Goal: Information Seeking & Learning: Compare options

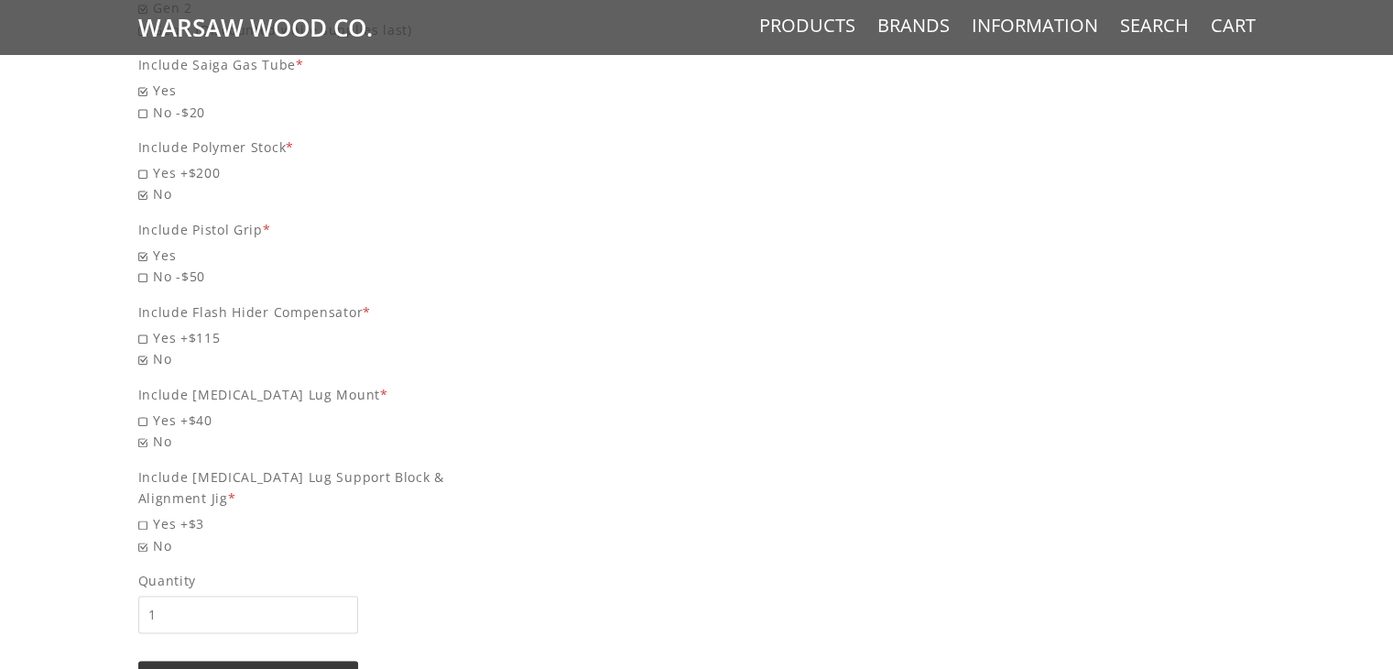
scroll to position [2101, 0]
click at [146, 325] on span "Yes +$115" at bounding box center [313, 335] width 351 height 21
click at [146, 325] on input "Yes +$115" at bounding box center [266, 325] width 256 height 1
radio input "true"
click at [144, 408] on span "Yes +$40" at bounding box center [313, 418] width 351 height 21
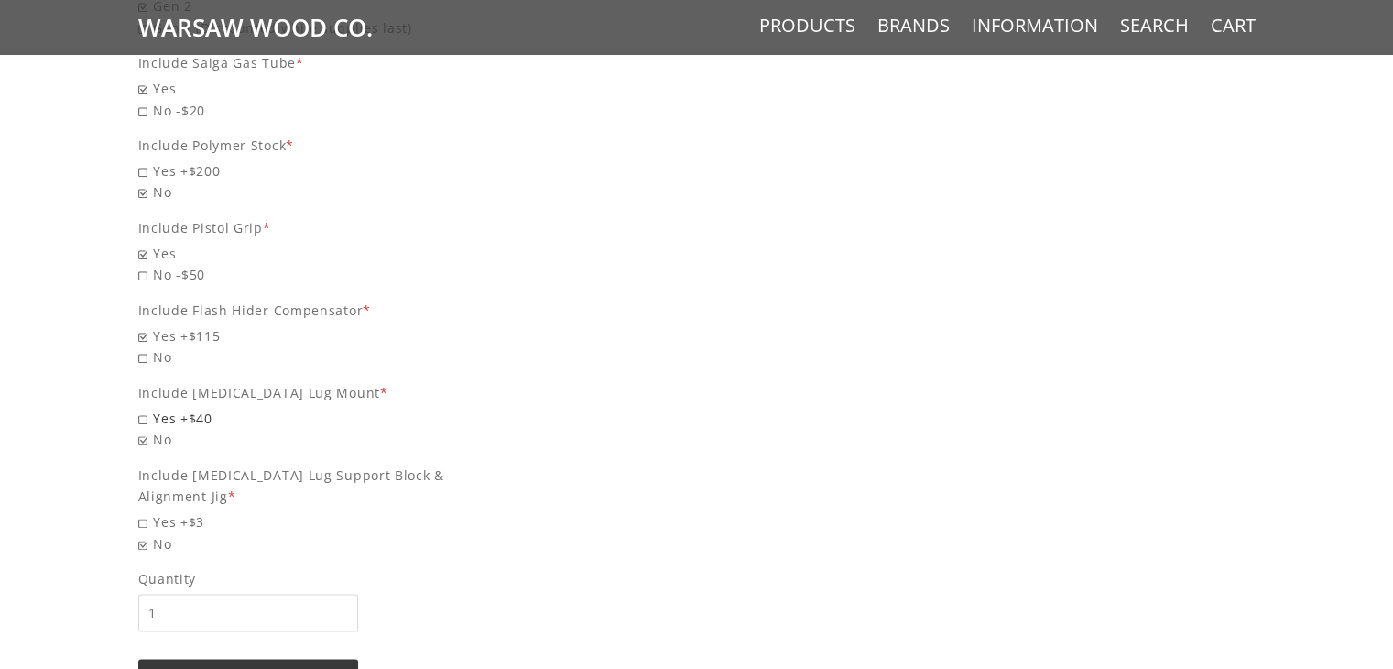
click at [144, 408] on input "Yes +$40" at bounding box center [266, 408] width 256 height 1
radio input "true"
click at [144, 511] on span "Yes +$3" at bounding box center [313, 521] width 351 height 21
click at [144, 511] on input "Yes +$3" at bounding box center [266, 511] width 256 height 1
radio input "true"
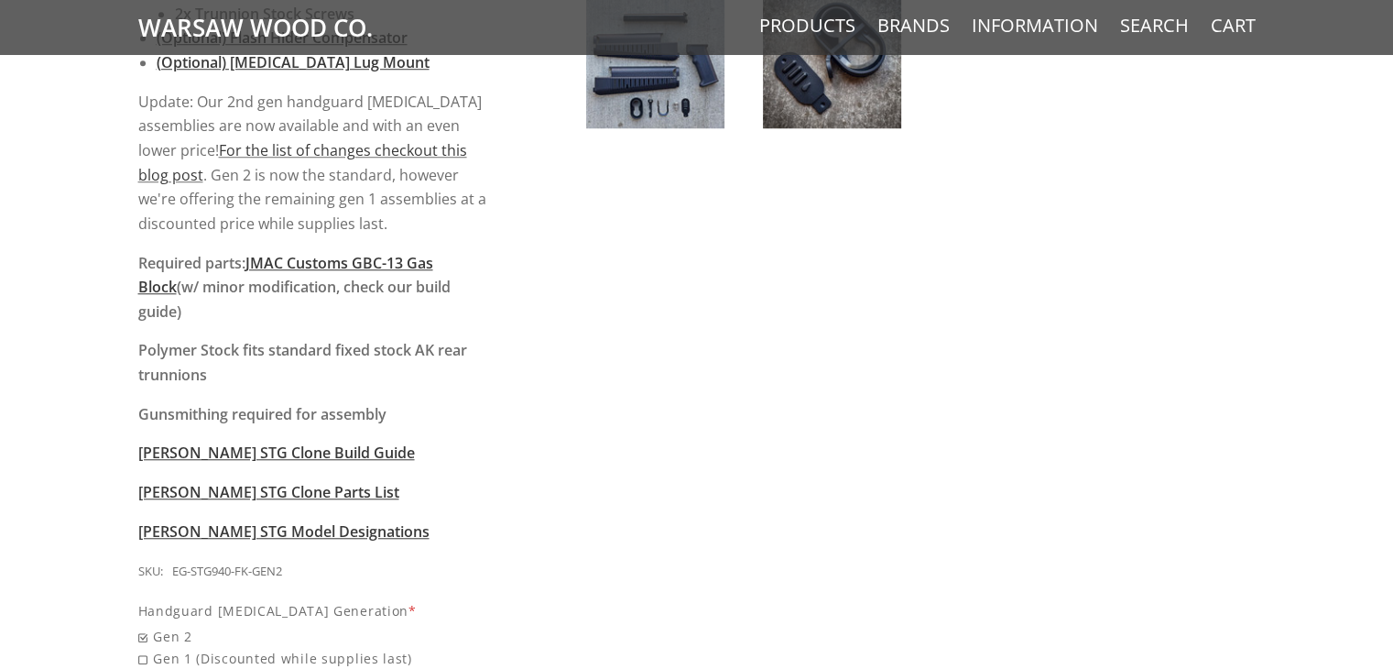
scroll to position [1420, 0]
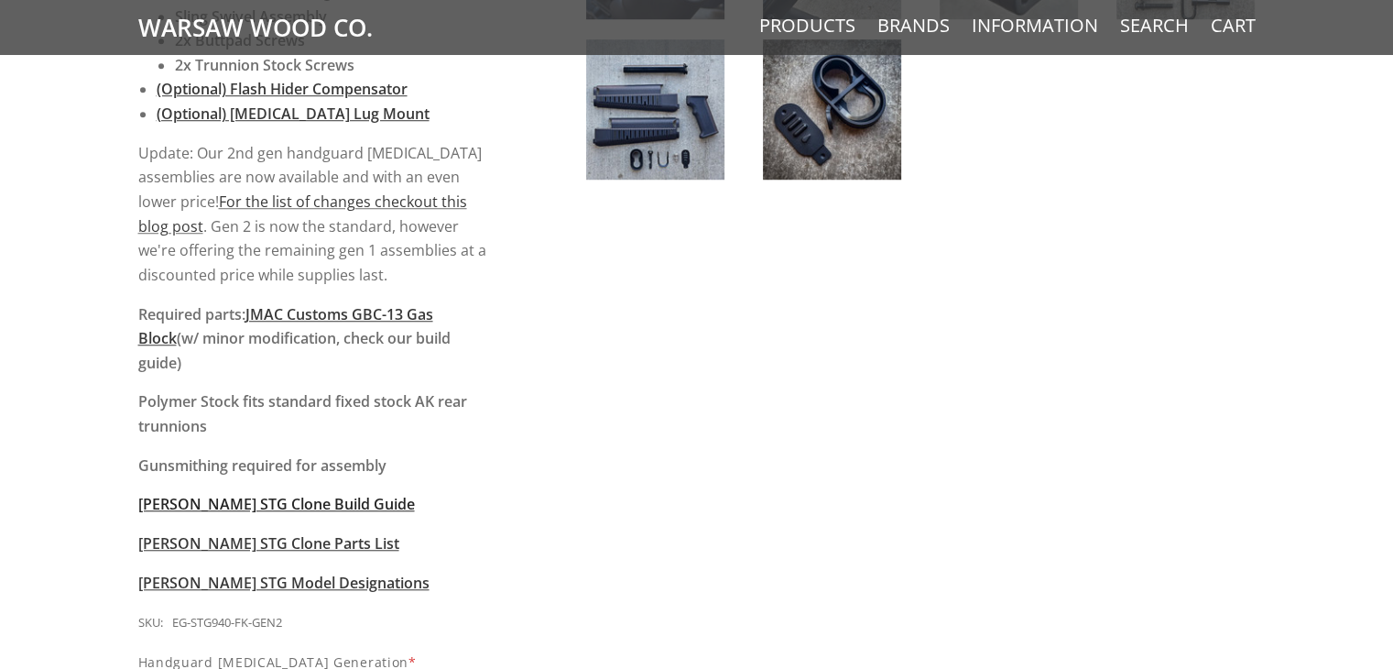
click at [176, 494] on span "[PERSON_NAME] STG Clone Build Guide" at bounding box center [276, 504] width 277 height 20
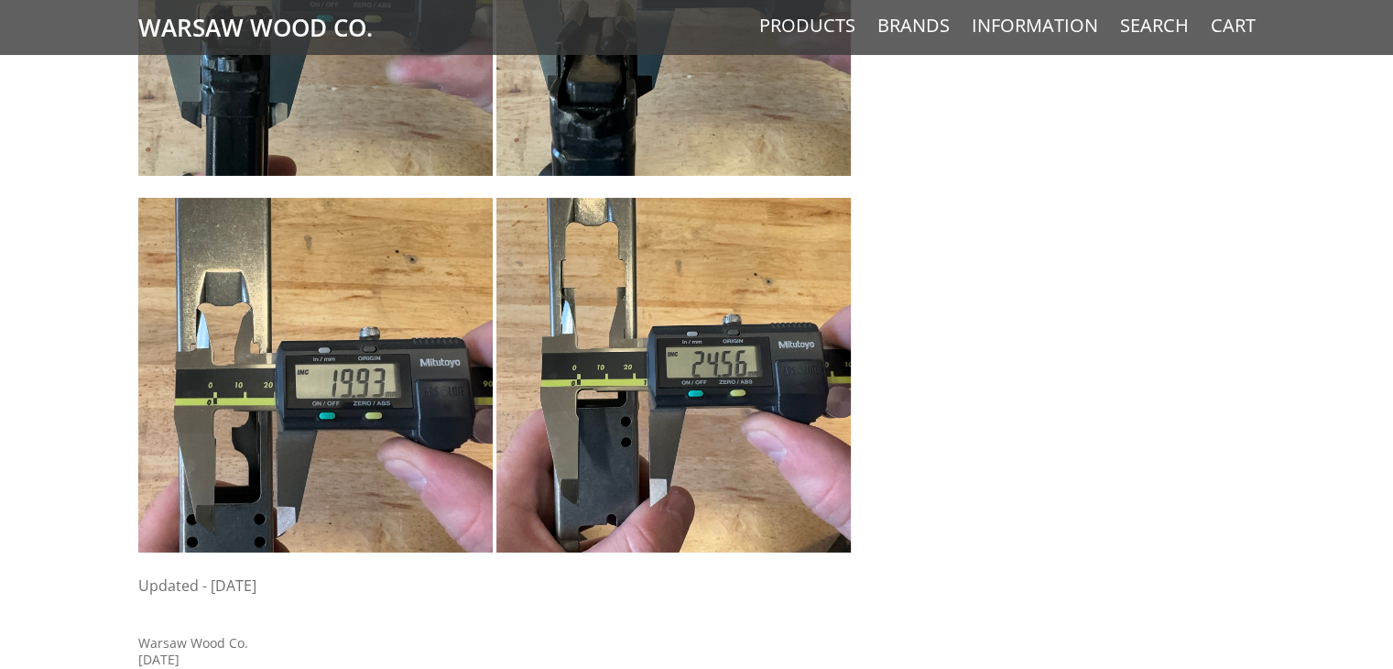
scroll to position [6504, 0]
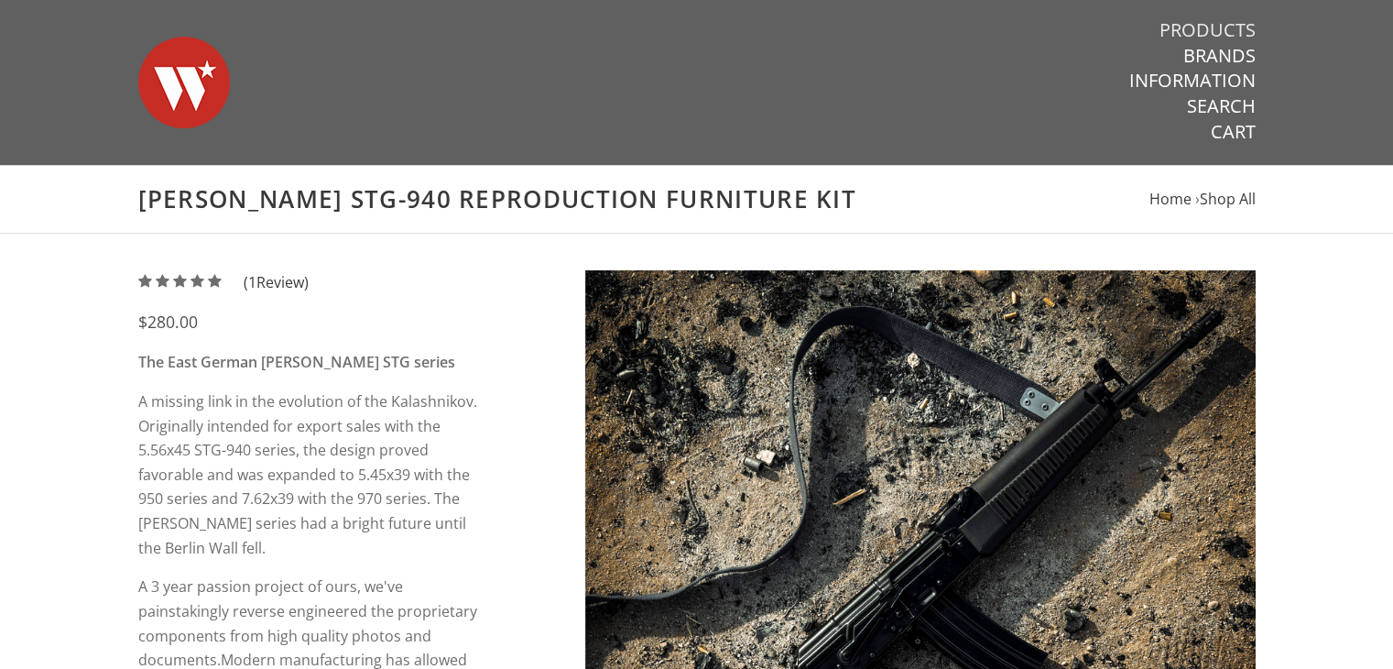
click at [1176, 37] on link "Products" at bounding box center [1207, 30] width 96 height 24
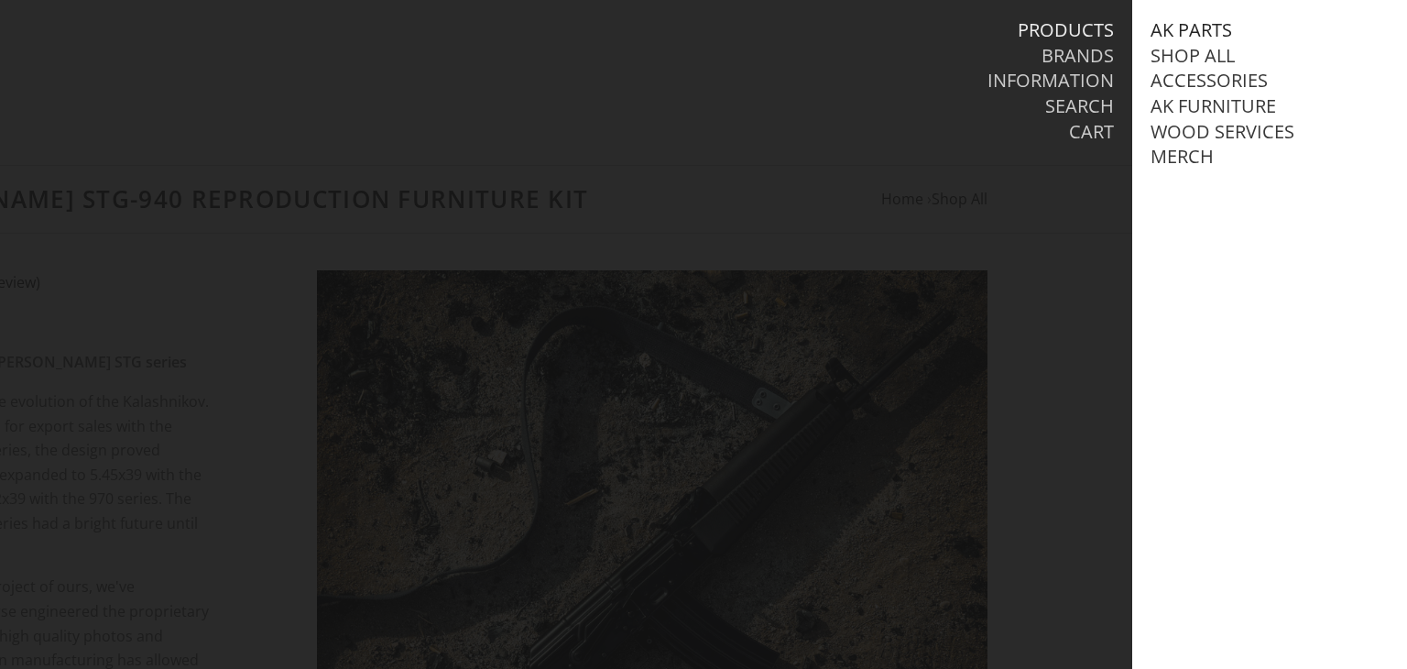
click at [1169, 29] on link "AK Parts" at bounding box center [1191, 30] width 82 height 24
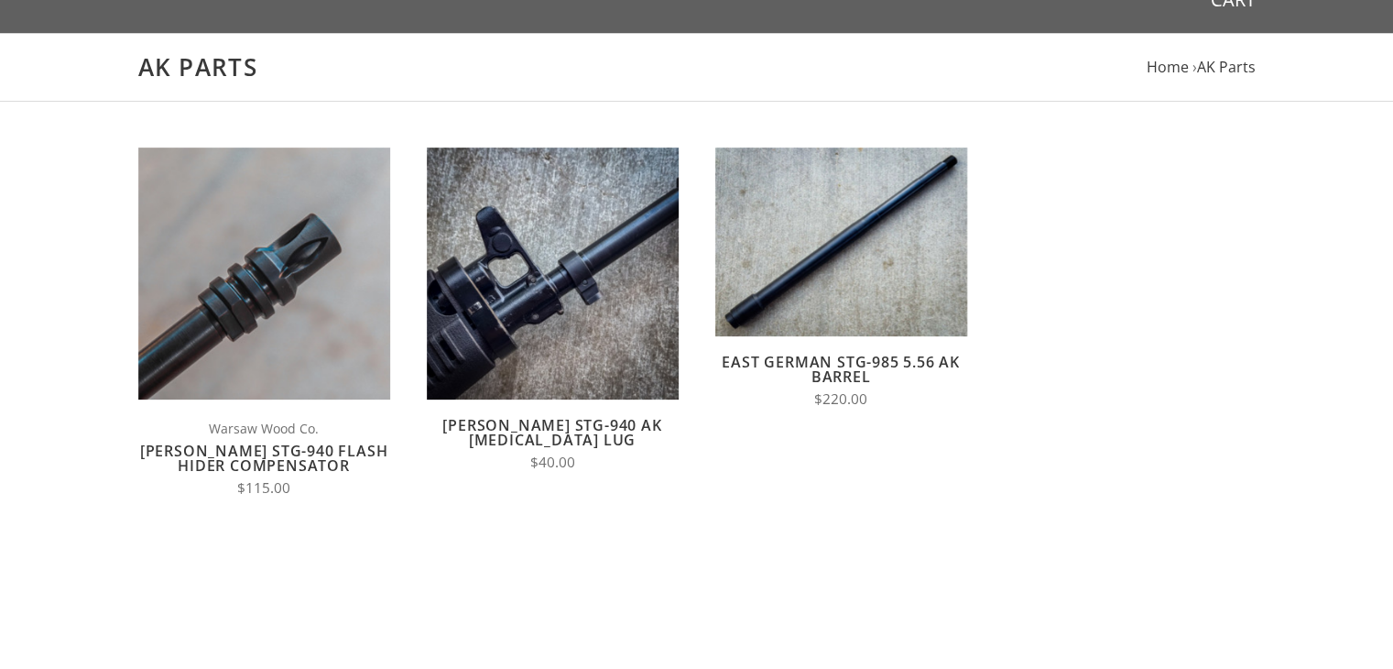
scroll to position [146, 0]
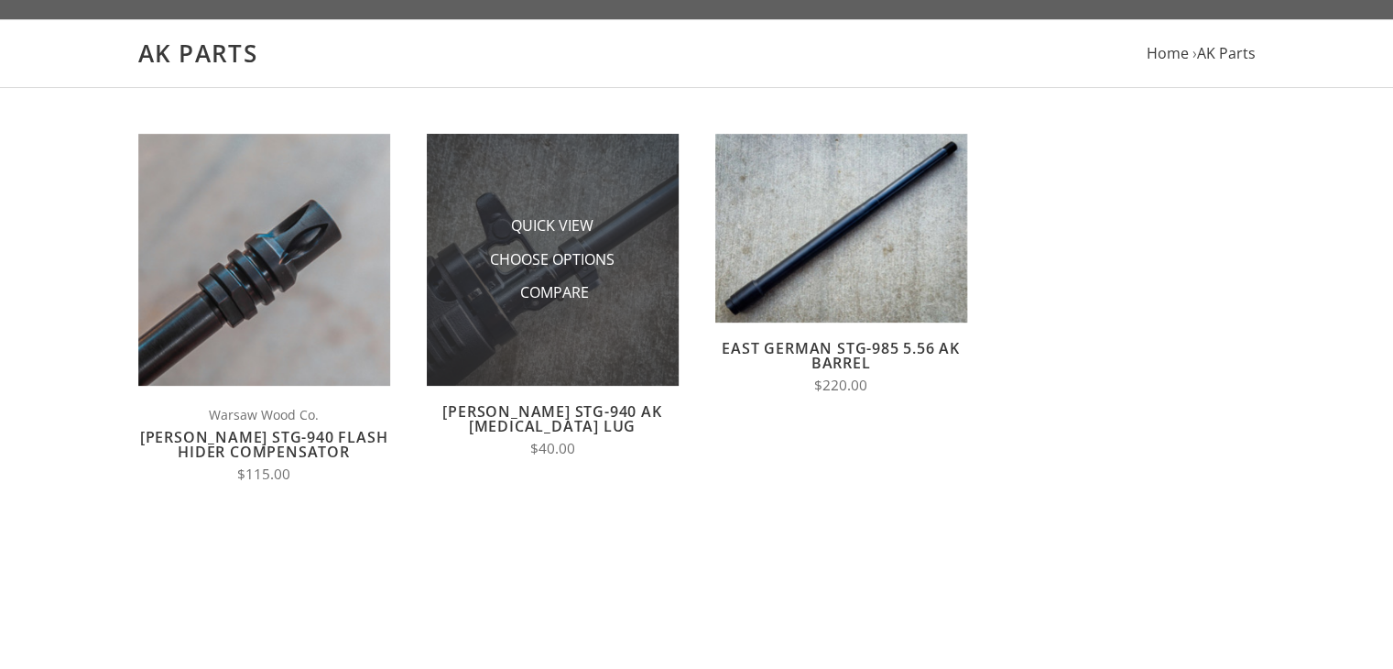
click at [614, 246] on li "Choose Options" at bounding box center [552, 260] width 183 height 34
click at [538, 254] on span "Choose Options" at bounding box center [552, 260] width 125 height 23
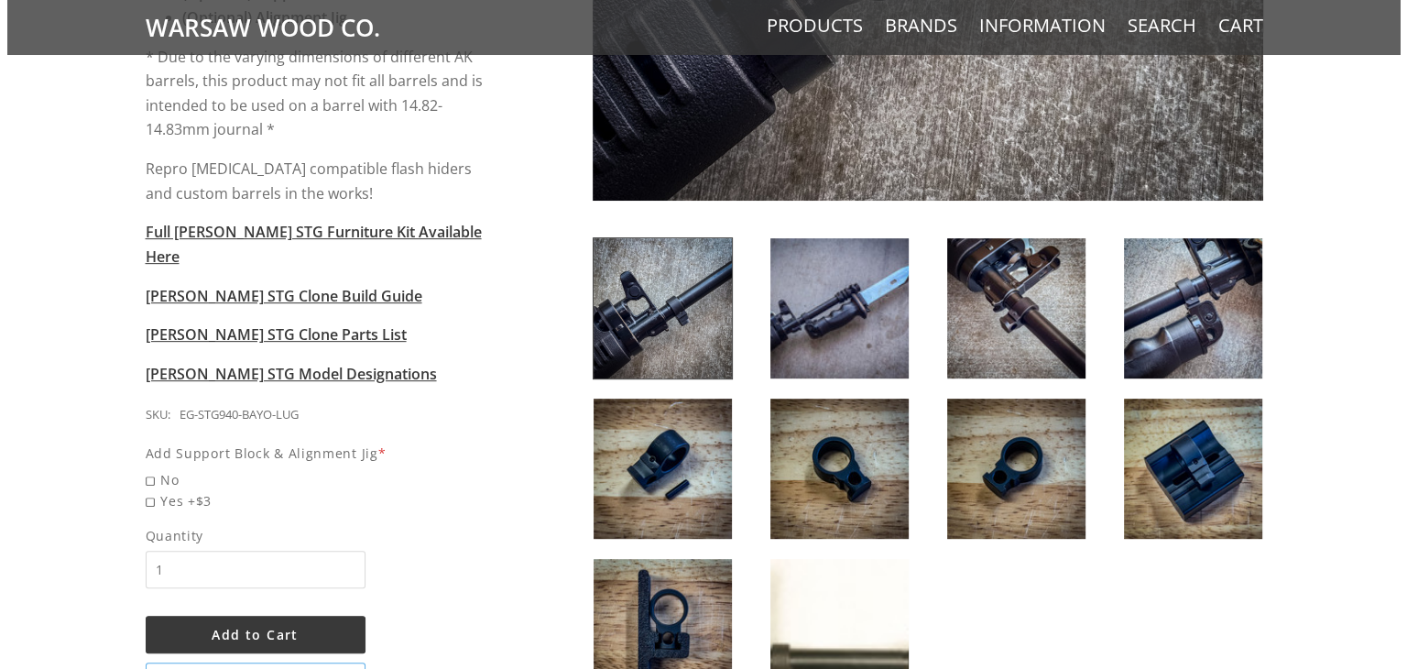
scroll to position [740, 0]
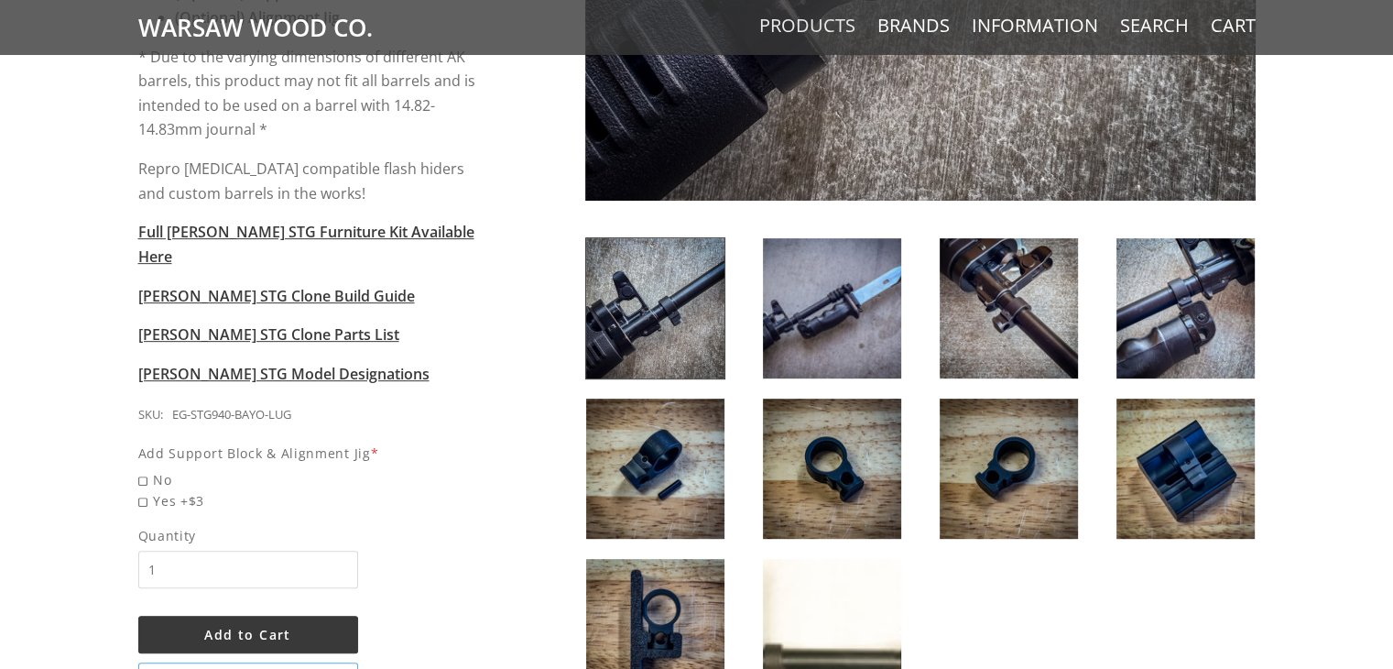
click at [824, 29] on link "Products" at bounding box center [807, 26] width 96 height 24
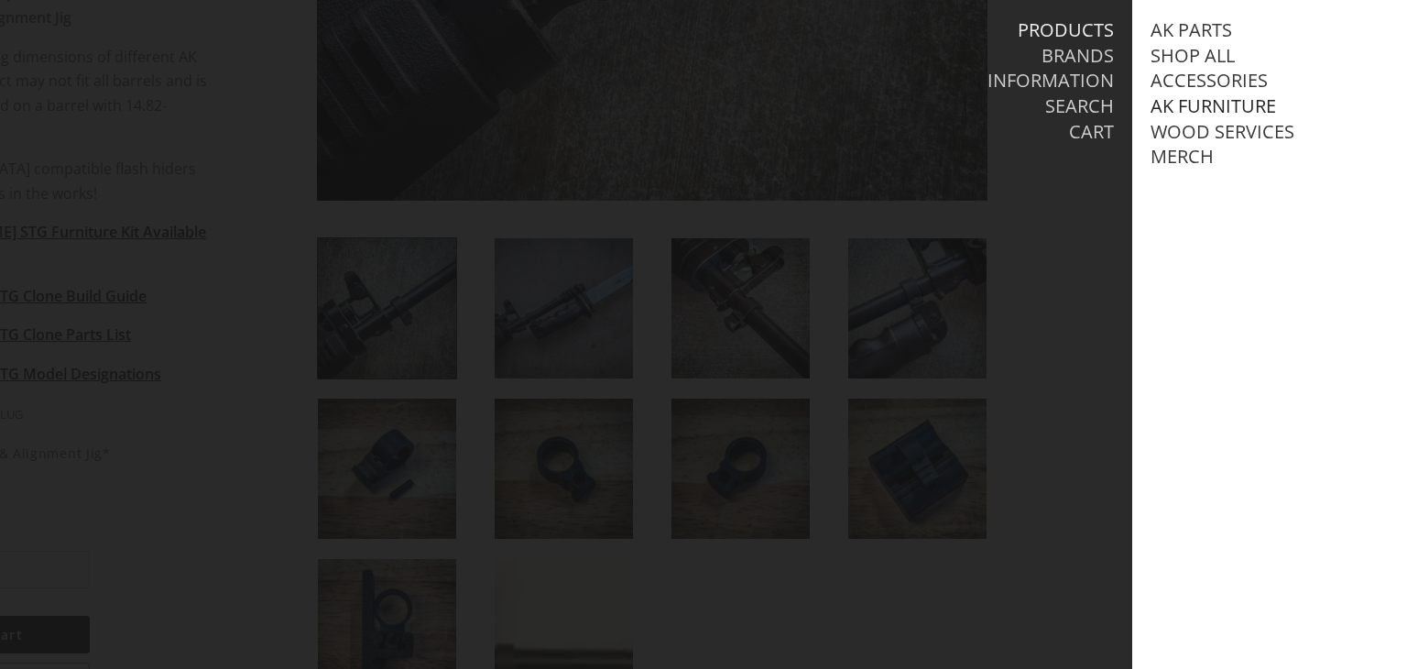
click at [1247, 107] on link "AK Furniture" at bounding box center [1212, 106] width 125 height 24
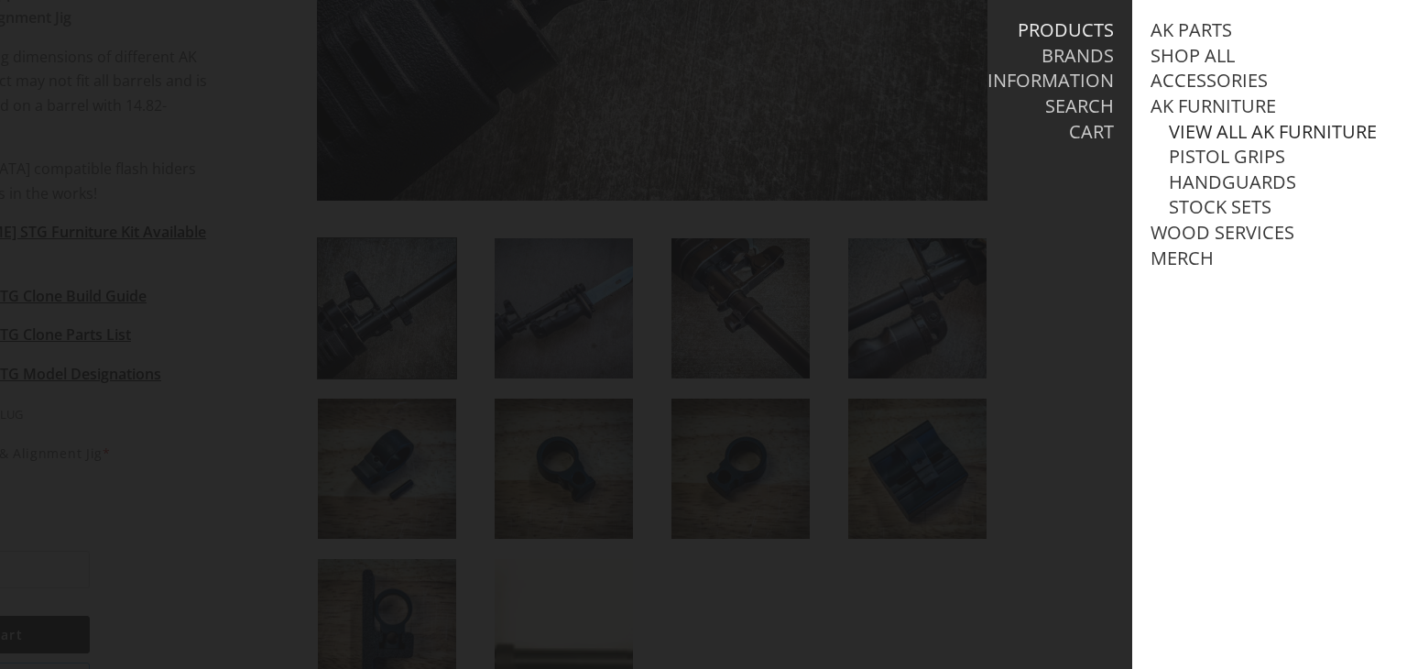
click at [1188, 134] on link "View all AK Furniture" at bounding box center [1273, 132] width 208 height 24
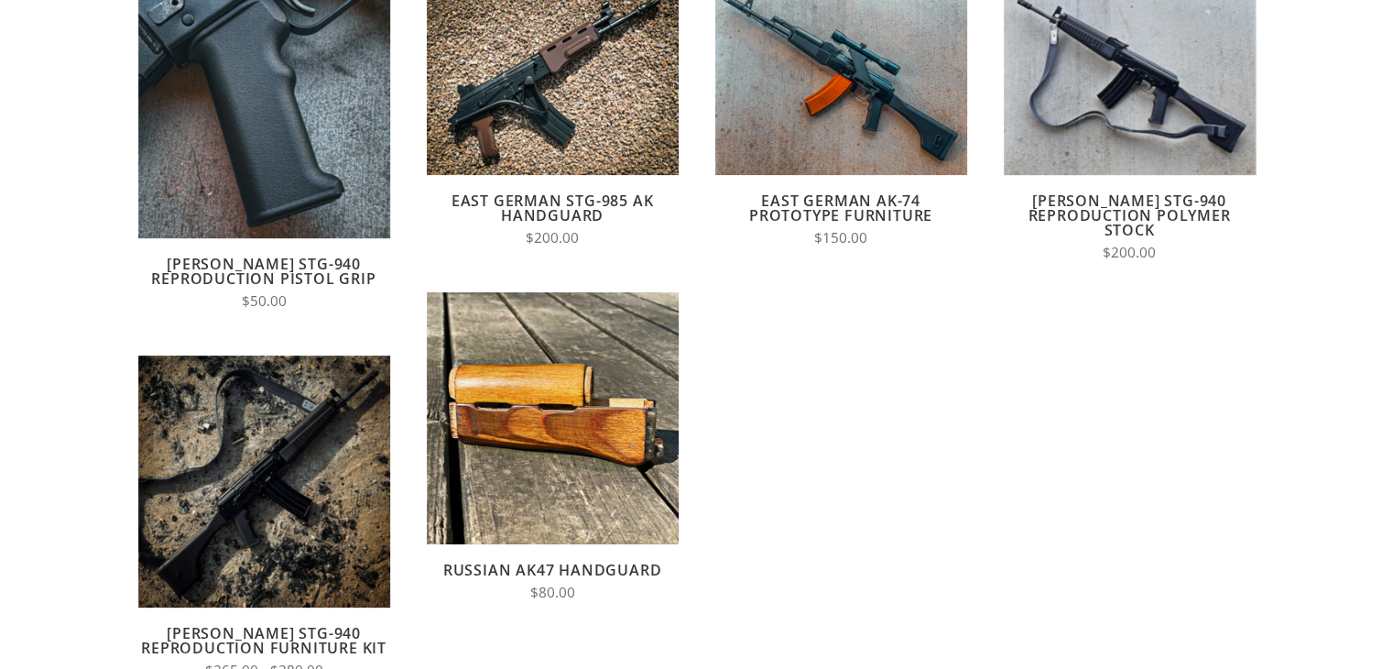
scroll to position [212, 0]
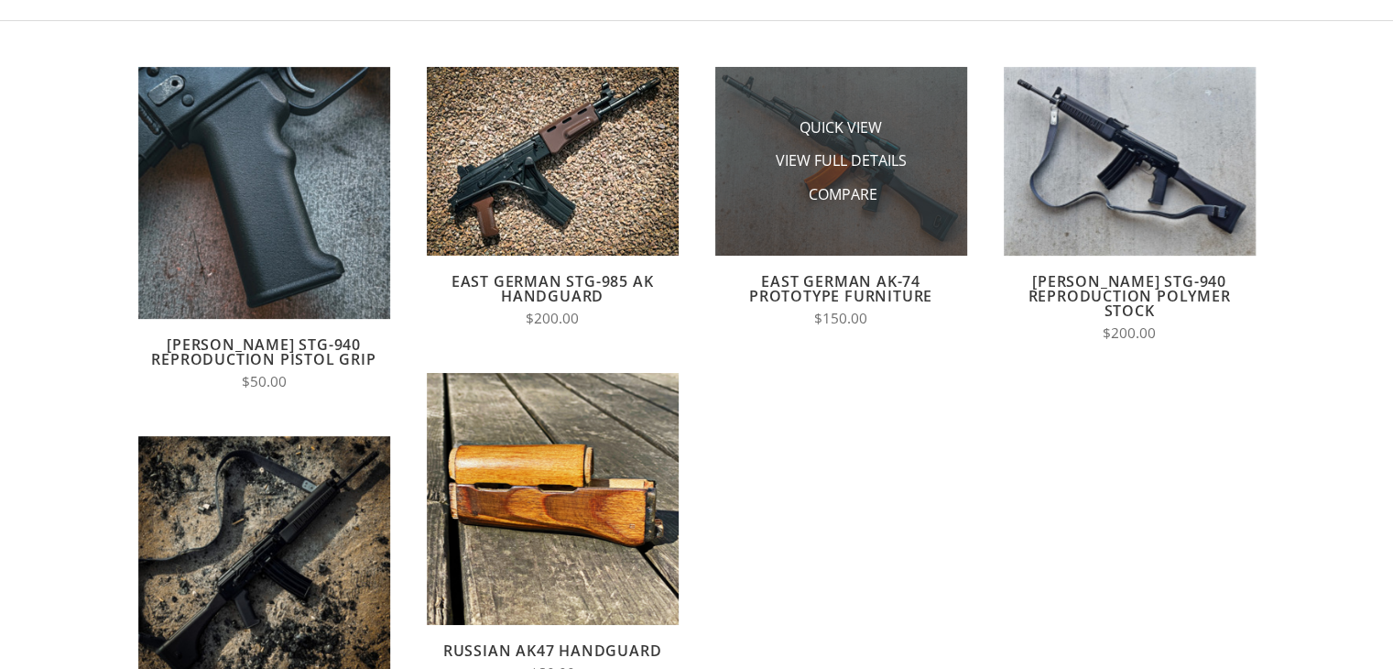
click at [776, 103] on img at bounding box center [841, 161] width 252 height 189
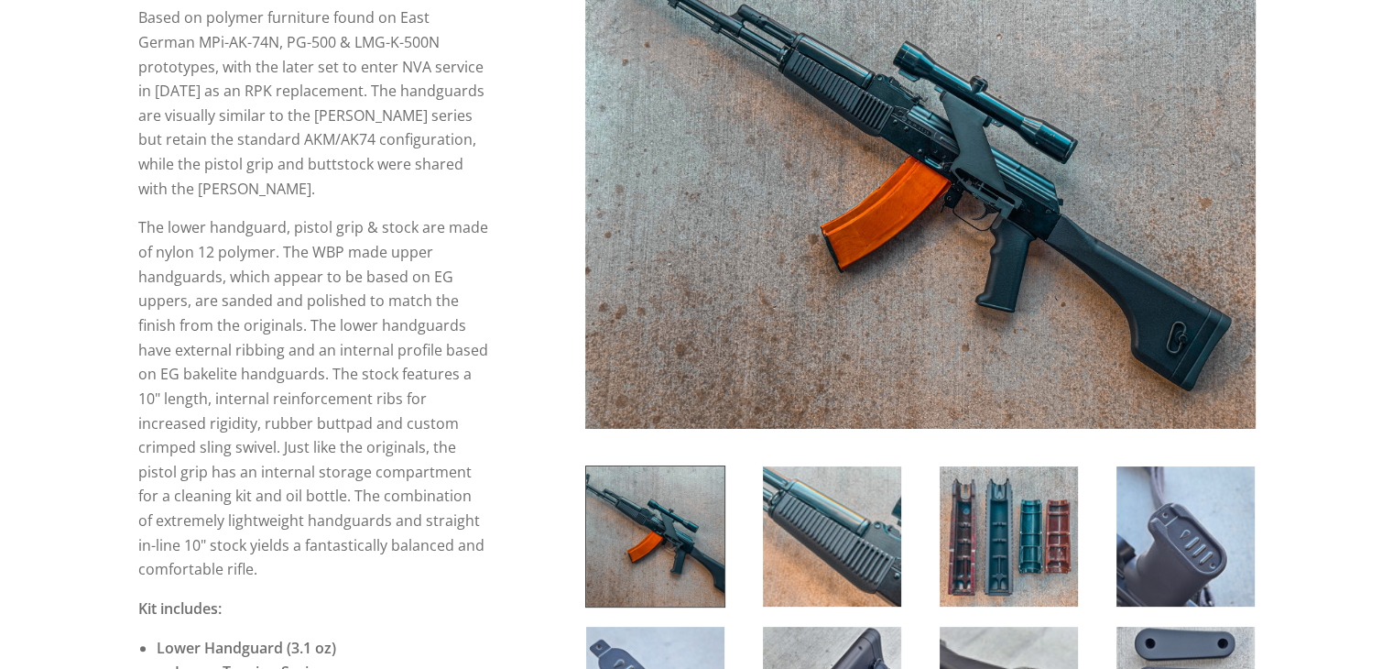
scroll to position [282, 0]
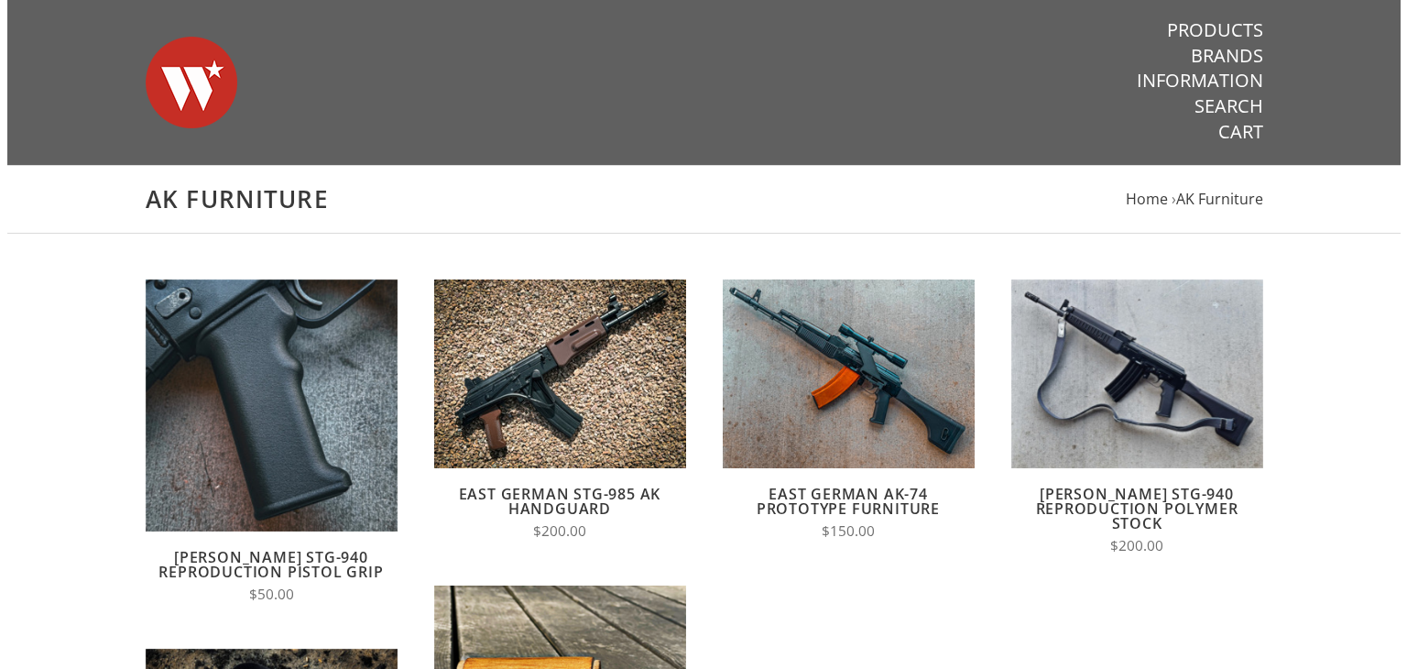
scroll to position [212, 0]
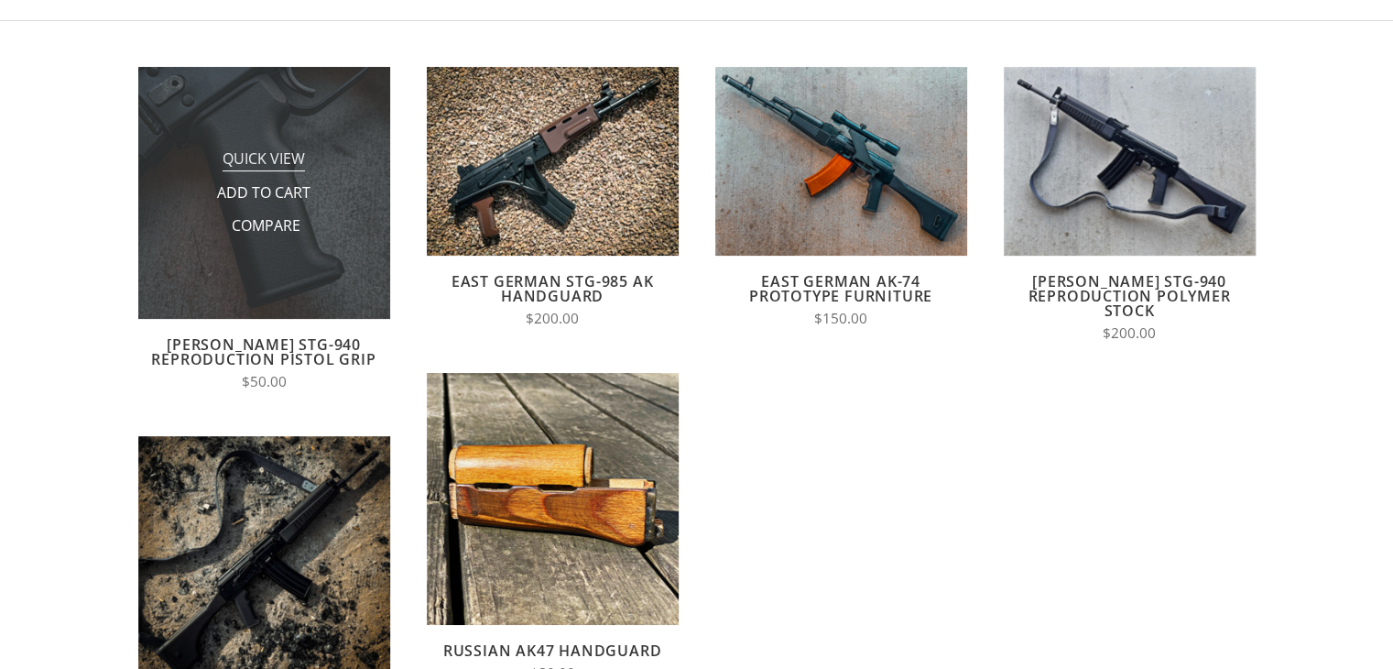
click at [248, 156] on span "Quick View" at bounding box center [264, 159] width 82 height 23
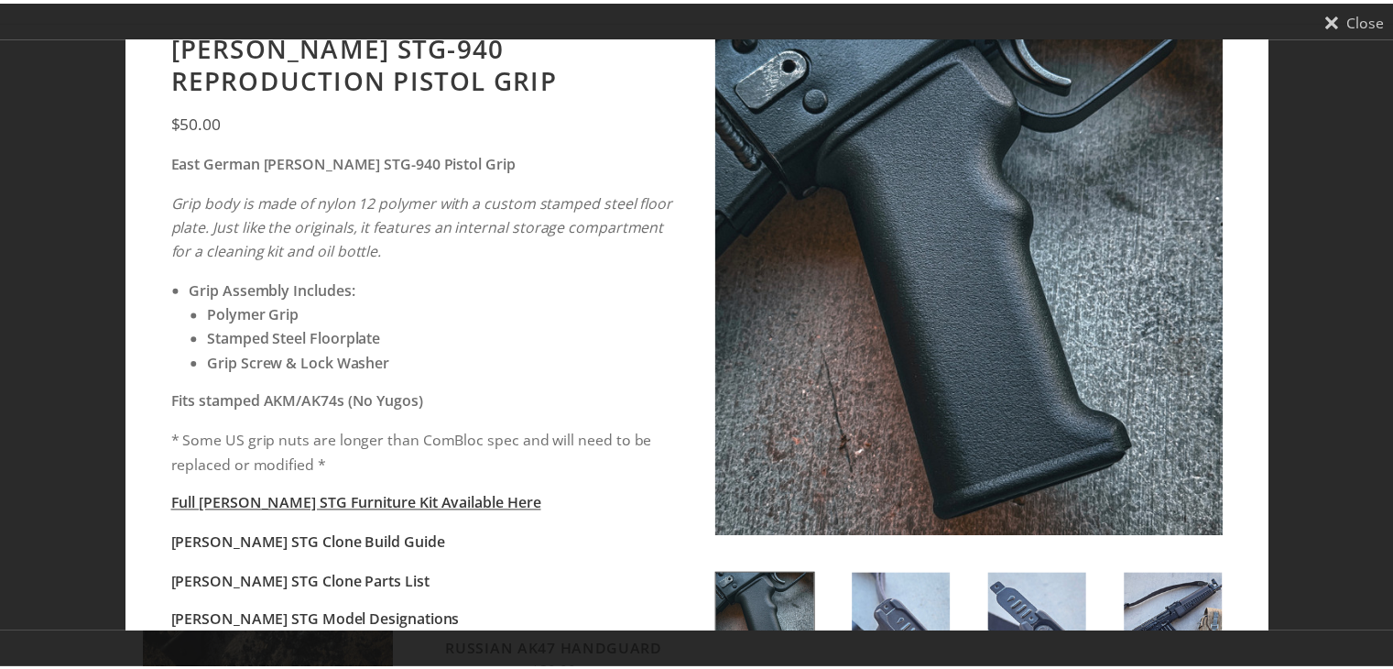
scroll to position [0, 0]
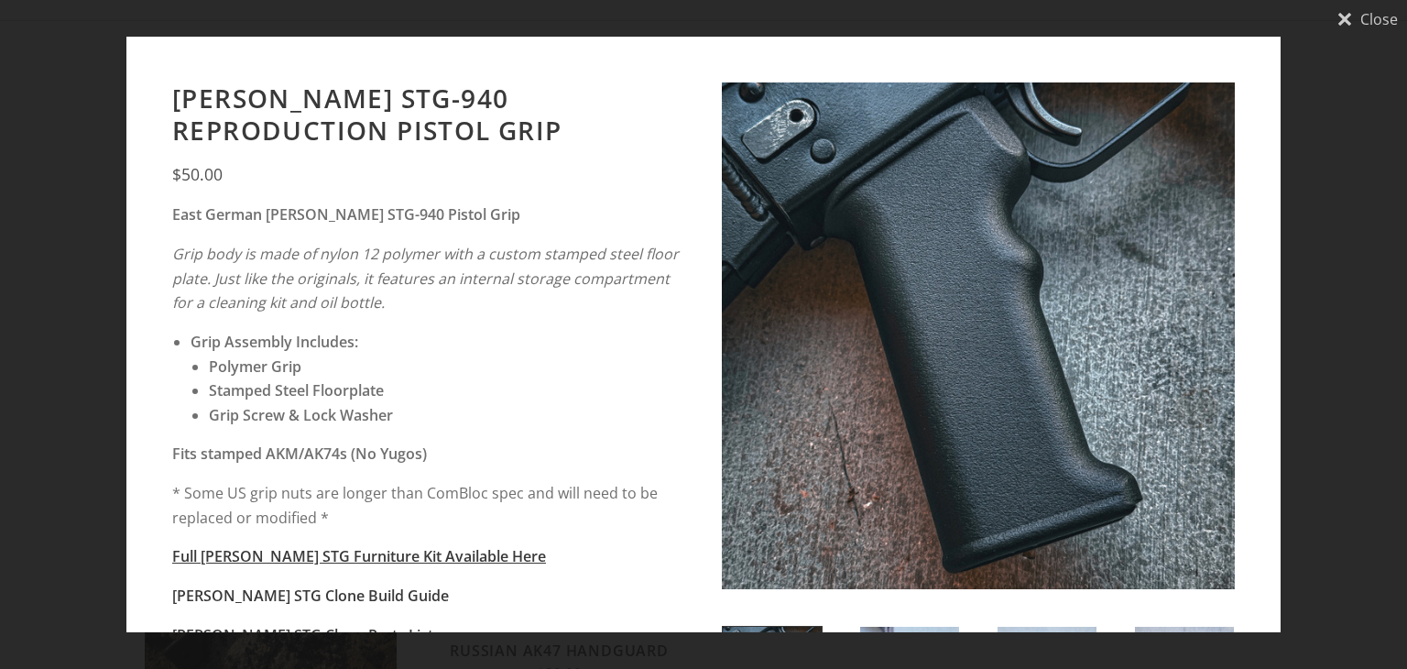
click at [106, 151] on div "Close Wieger STG-940 Reproduction Pistol Grip $50.00 East German Wieger STG-940…" at bounding box center [703, 334] width 1407 height 669
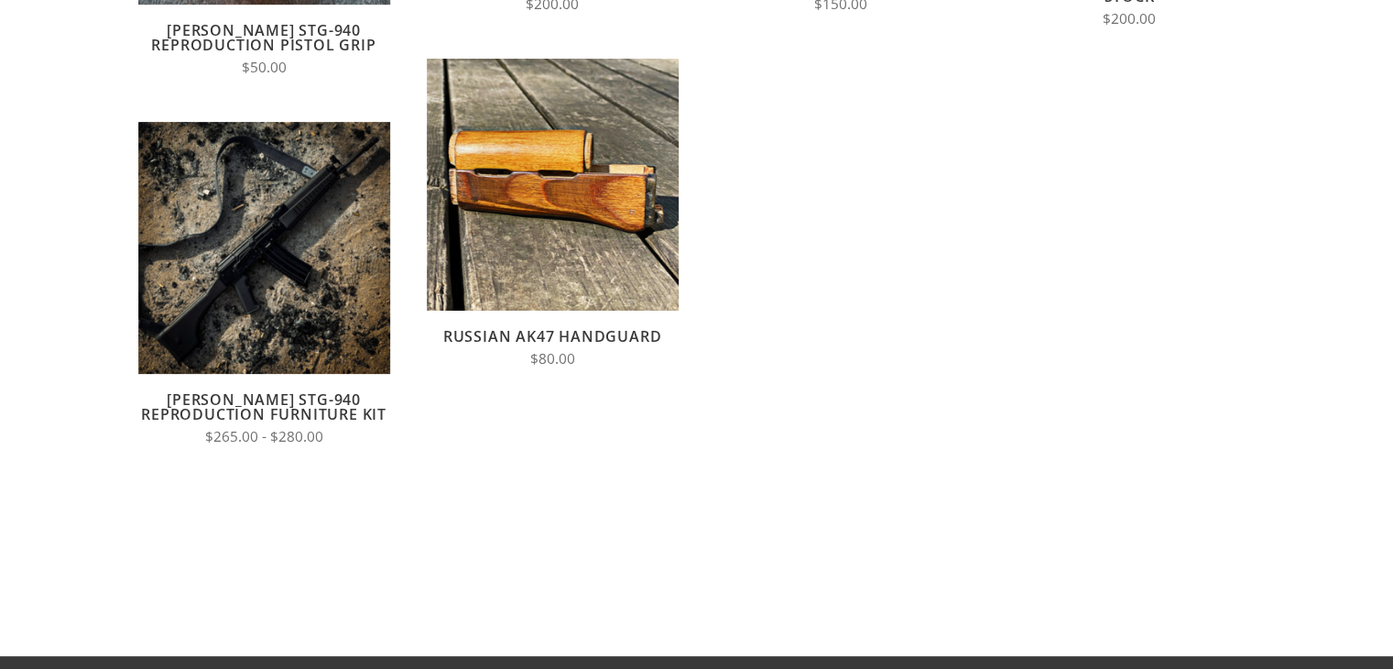
scroll to position [533, 0]
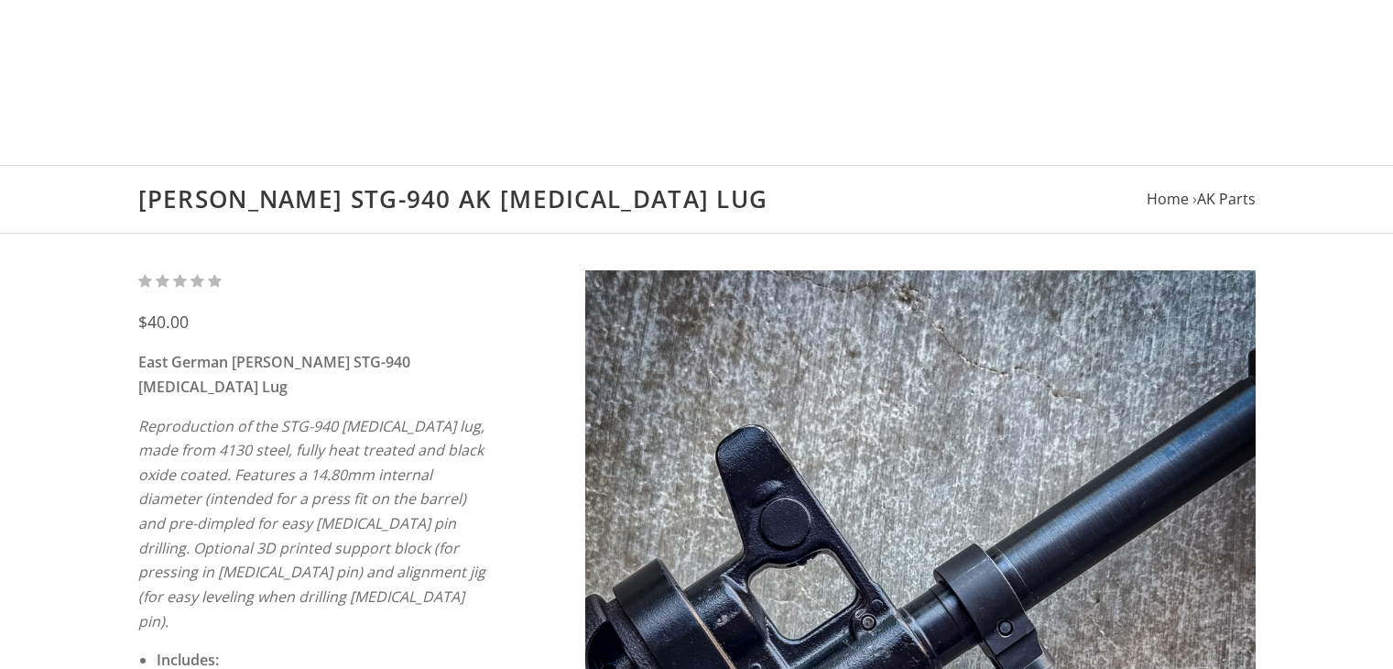
scroll to position [737, 0]
